Goal: Task Accomplishment & Management: Manage account settings

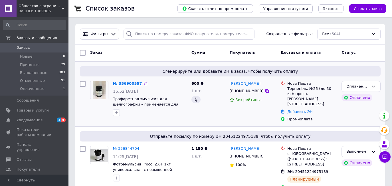
click at [128, 84] on link "№ 356900557" at bounding box center [127, 83] width 29 height 4
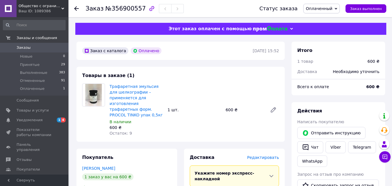
click at [337, 9] on icon at bounding box center [336, 9] width 3 height 2
click at [327, 19] on li "Принят" at bounding box center [322, 20] width 36 height 9
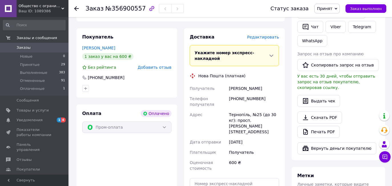
scroll to position [122, 0]
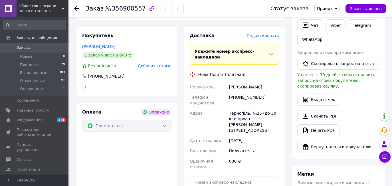
drag, startPoint x: 229, startPoint y: 87, endPoint x: 265, endPoint y: 88, distance: 36.3
click at [265, 88] on div "[PERSON_NAME]" at bounding box center [254, 87] width 52 height 10
copy div "[PERSON_NAME]"
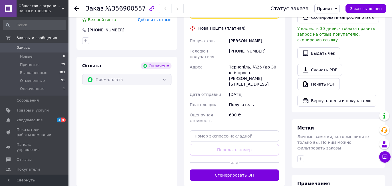
scroll to position [170, 0]
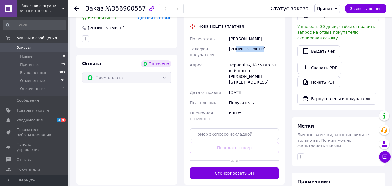
drag, startPoint x: 237, startPoint y: 50, endPoint x: 271, endPoint y: 52, distance: 34.3
click at [274, 50] on div "[PHONE_NUMBER]" at bounding box center [254, 52] width 52 height 16
copy div "0688497407"
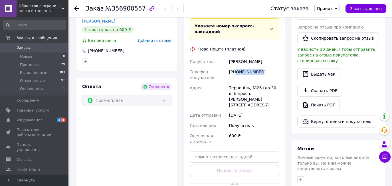
scroll to position [148, 0]
drag, startPoint x: 261, startPoint y: 88, endPoint x: 230, endPoint y: 88, distance: 31.1
click at [230, 88] on div "Тернопіль, №25 (до 30 кг): просп. [PERSON_NAME][STREET_ADDRESS]" at bounding box center [254, 95] width 52 height 27
click at [274, 74] on div "[PHONE_NUMBER]" at bounding box center [254, 75] width 52 height 16
drag, startPoint x: 249, startPoint y: 88, endPoint x: 226, endPoint y: 89, distance: 22.9
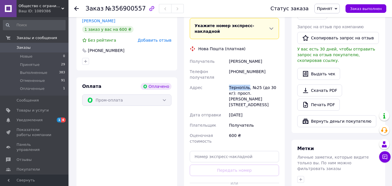
click at [227, 88] on div "Получатель [PERSON_NAME] Телефон получателя [PHONE_NUMBER] Адрес Тернопіль, №25…" at bounding box center [235, 101] width 92 height 90
copy div "Адрес Тернопіль"
click at [208, 151] on input "text" at bounding box center [234, 156] width 89 height 11
paste input "20451225357962"
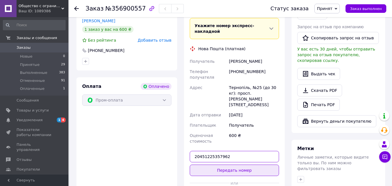
type input "20451225357962"
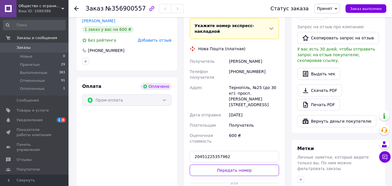
click at [231, 167] on button "Передать номер" at bounding box center [234, 170] width 89 height 11
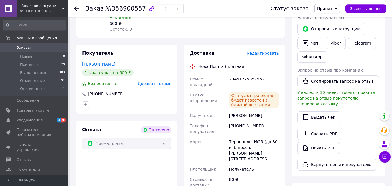
scroll to position [104, 0]
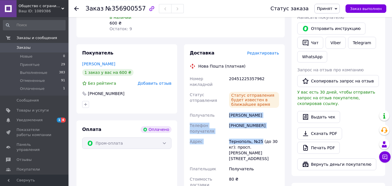
drag, startPoint x: 229, startPoint y: 108, endPoint x: 263, endPoint y: 139, distance: 45.3
click at [262, 137] on div "Номер накладной 20451225357962 Статус отправления Статус отправления будет изве…" at bounding box center [235, 132] width 92 height 116
copy div "[PERSON_NAME] Телефон получателя [PHONE_NUMBER] Адрес Тернополь, №25"
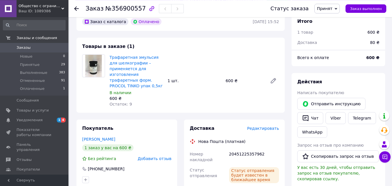
scroll to position [0, 0]
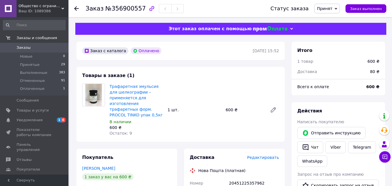
click at [337, 7] on icon at bounding box center [336, 8] width 3 height 3
click at [327, 19] on li "Выполнен" at bounding box center [330, 20] width 30 height 9
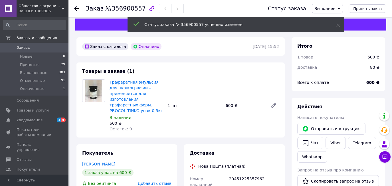
scroll to position [5, 0]
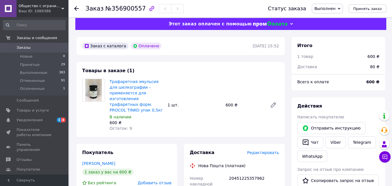
click at [42, 48] on span "Заказы" at bounding box center [35, 47] width 36 height 5
